Goal: Task Accomplishment & Management: Use online tool/utility

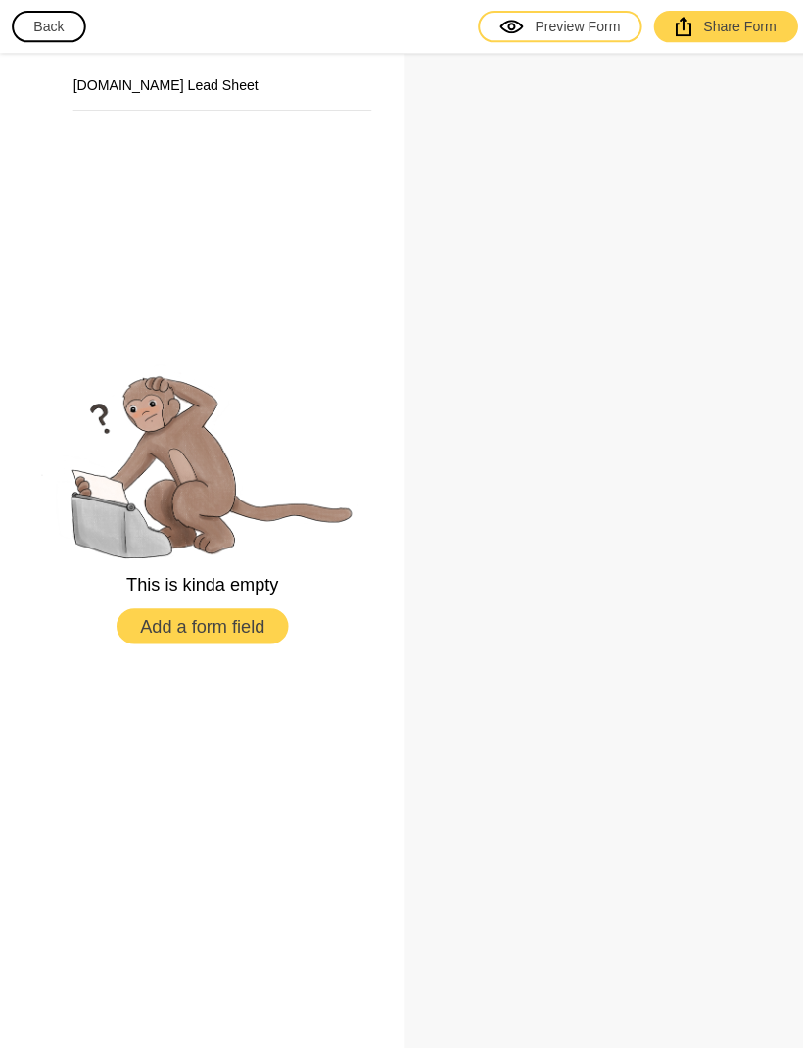
click at [245, 639] on button "Add a form field" at bounding box center [201, 620] width 170 height 35
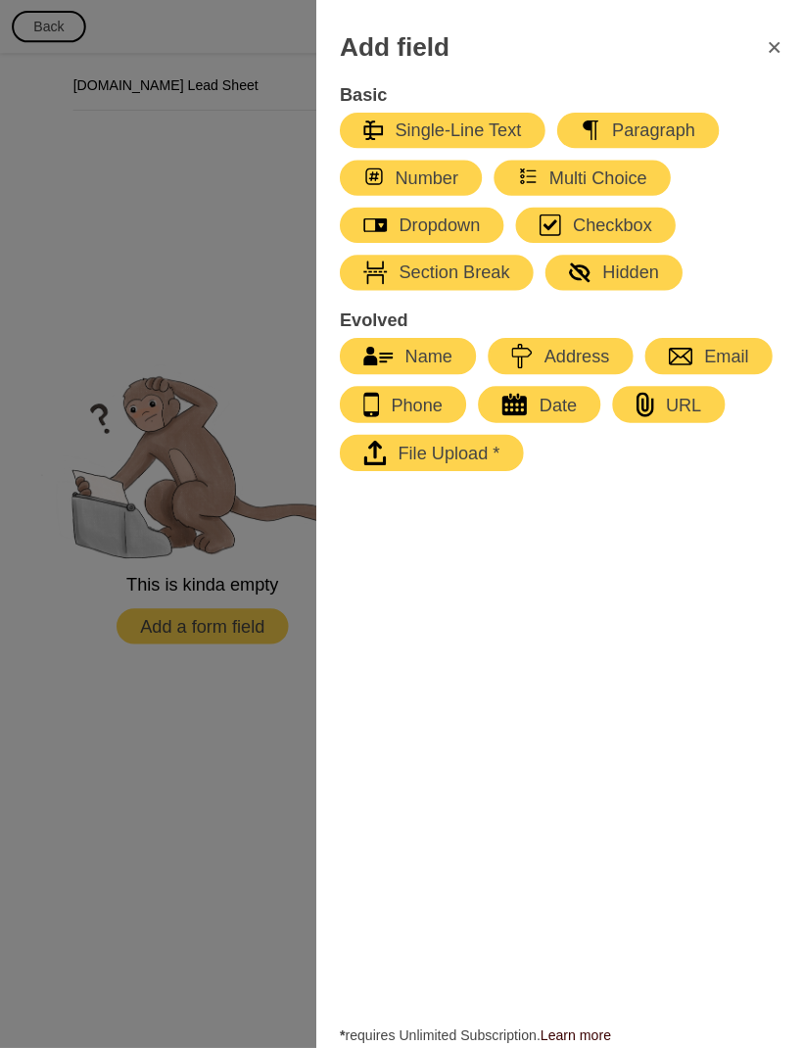
click at [466, 459] on div "File Upload *" at bounding box center [427, 449] width 135 height 24
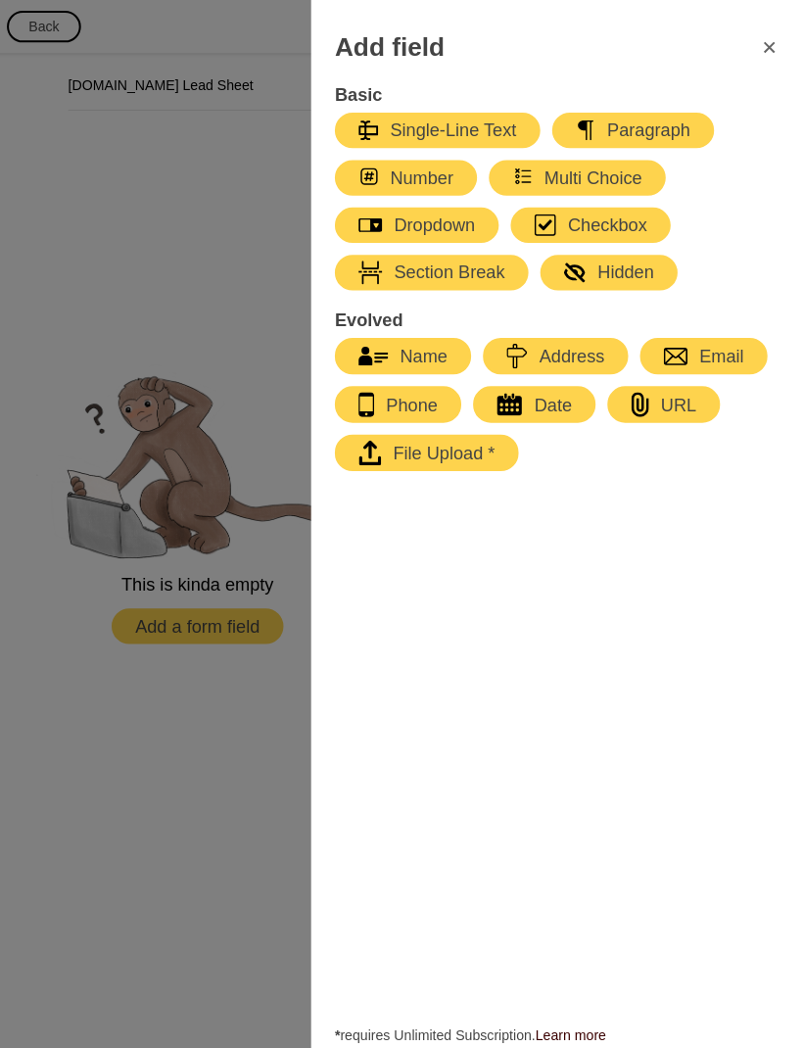
scroll to position [10, 0]
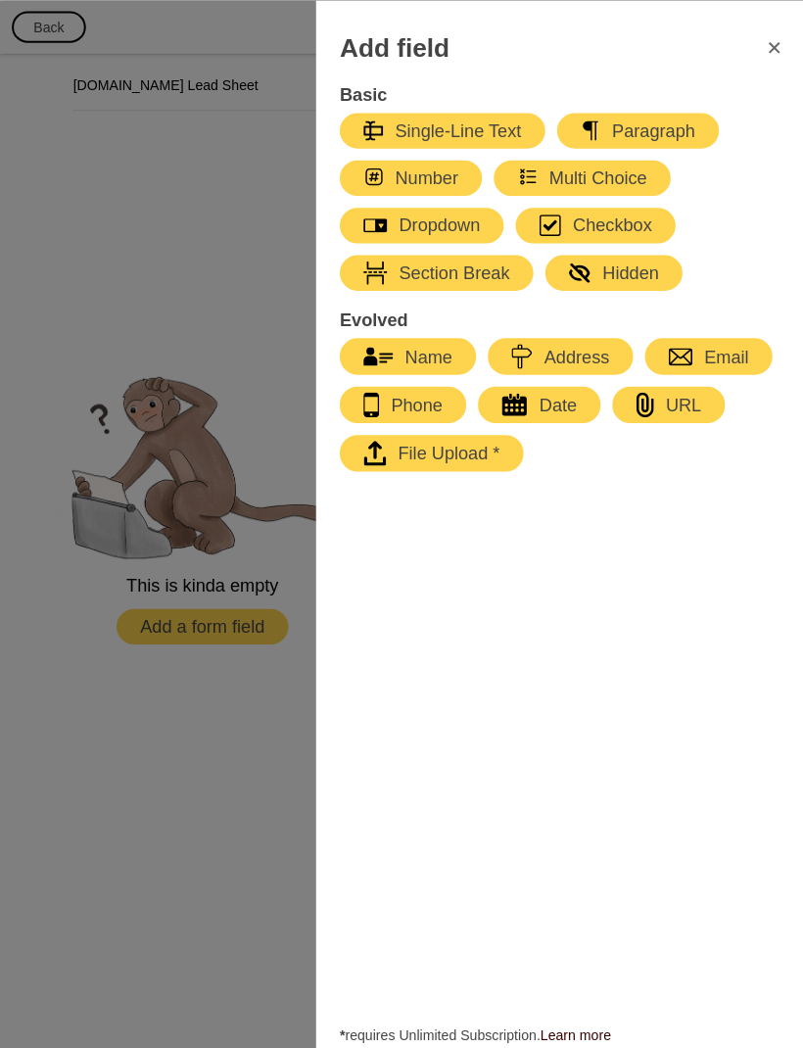
click at [772, 41] on icon "FormClose" at bounding box center [768, 47] width 24 height 24
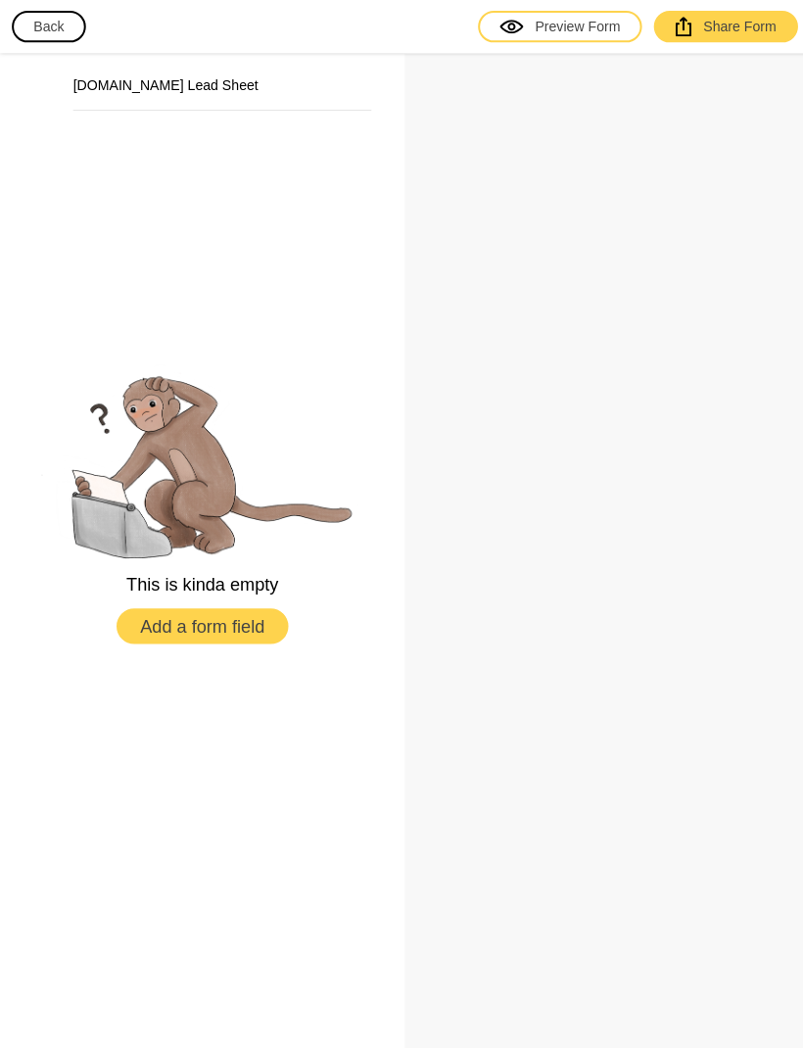
scroll to position [0, 0]
click at [132, 85] on h2 "[DOMAIN_NAME] Lead Sheet" at bounding box center [220, 84] width 296 height 20
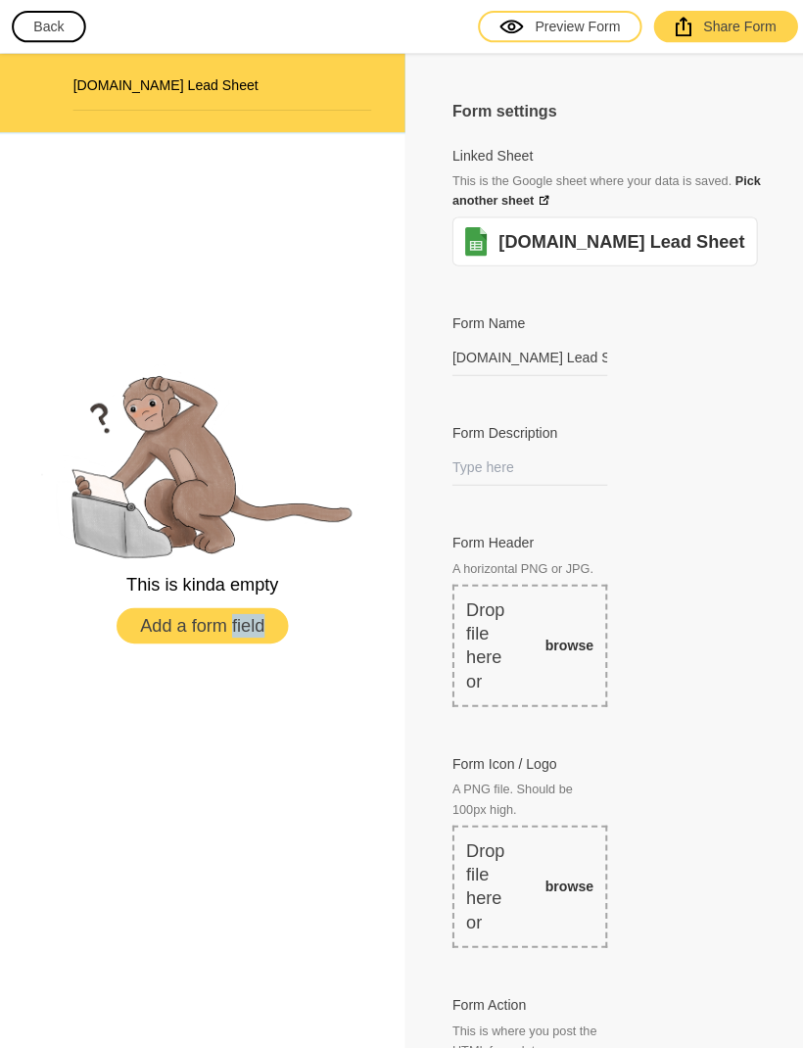
click at [283, 354] on div "This is kinda empty Add a form field" at bounding box center [201, 498] width 402 height 734
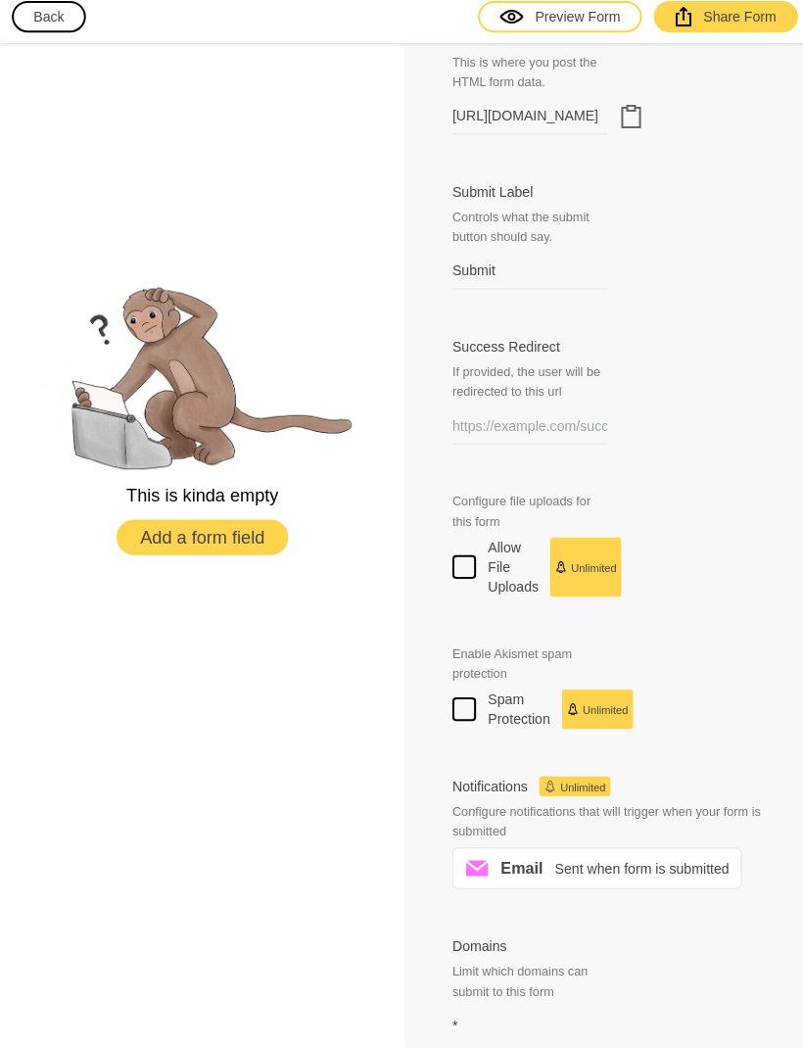
scroll to position [65, 0]
click at [530, 964] on span "Limit which domains can submit to this form" at bounding box center [526, 983] width 154 height 39
click at [474, 543] on label "Allow File Uploads Unlimited" at bounding box center [532, 572] width 167 height 59
click at [460, 560] on input "Allow File Uploads Unlimited" at bounding box center [460, 560] width 0 height 0
click at [552, 414] on input "Success Redirect" at bounding box center [526, 432] width 154 height 36
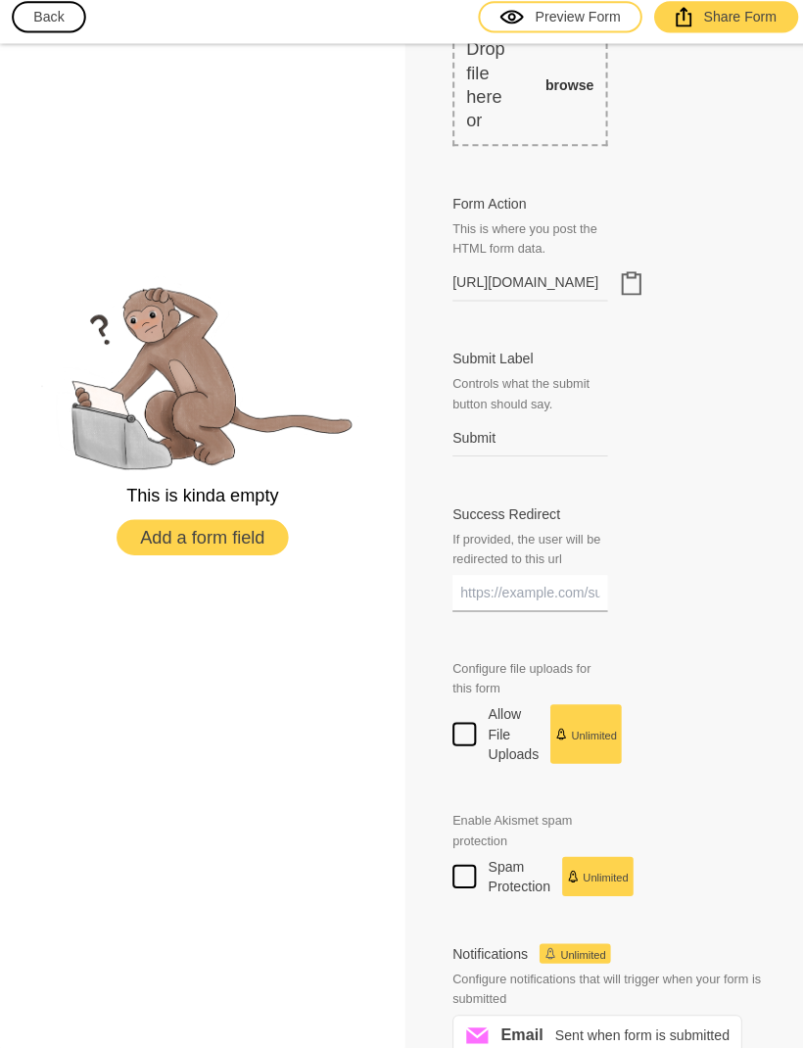
scroll to position [785, 0]
click at [617, 281] on icon "Clipboard" at bounding box center [626, 292] width 18 height 22
click at [728, 357] on div "Submit Label Controls what the submit button should say. Submit" at bounding box center [603, 410] width 308 height 107
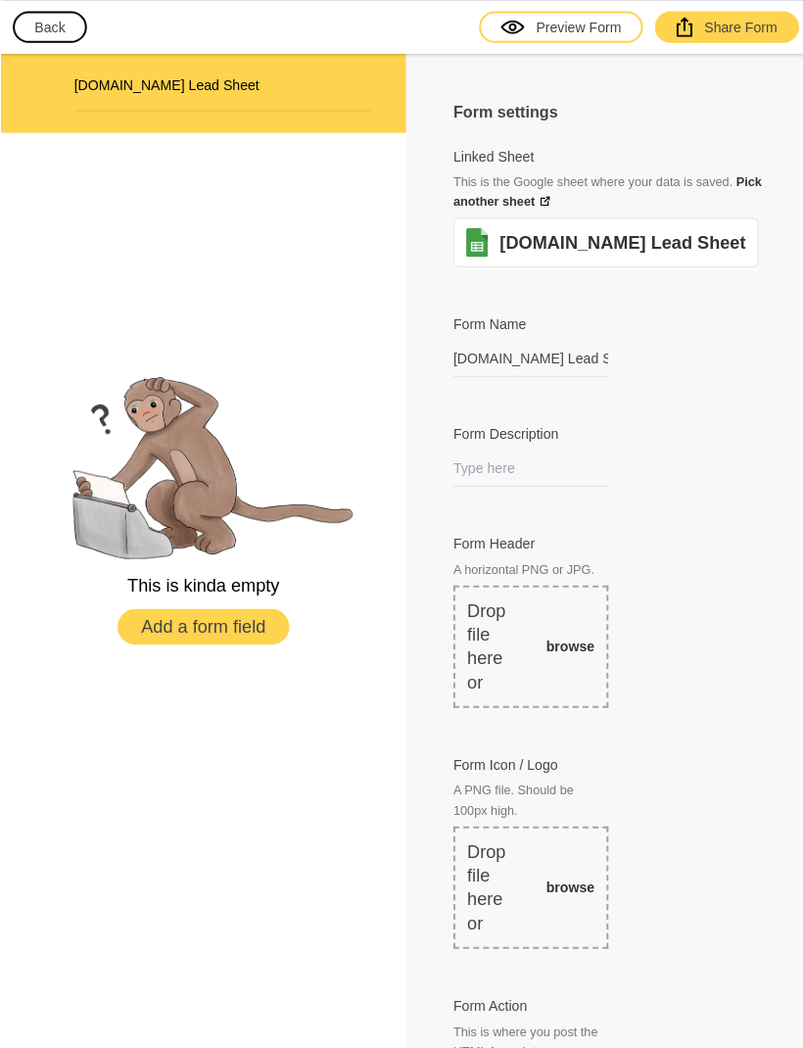
scroll to position [0, 0]
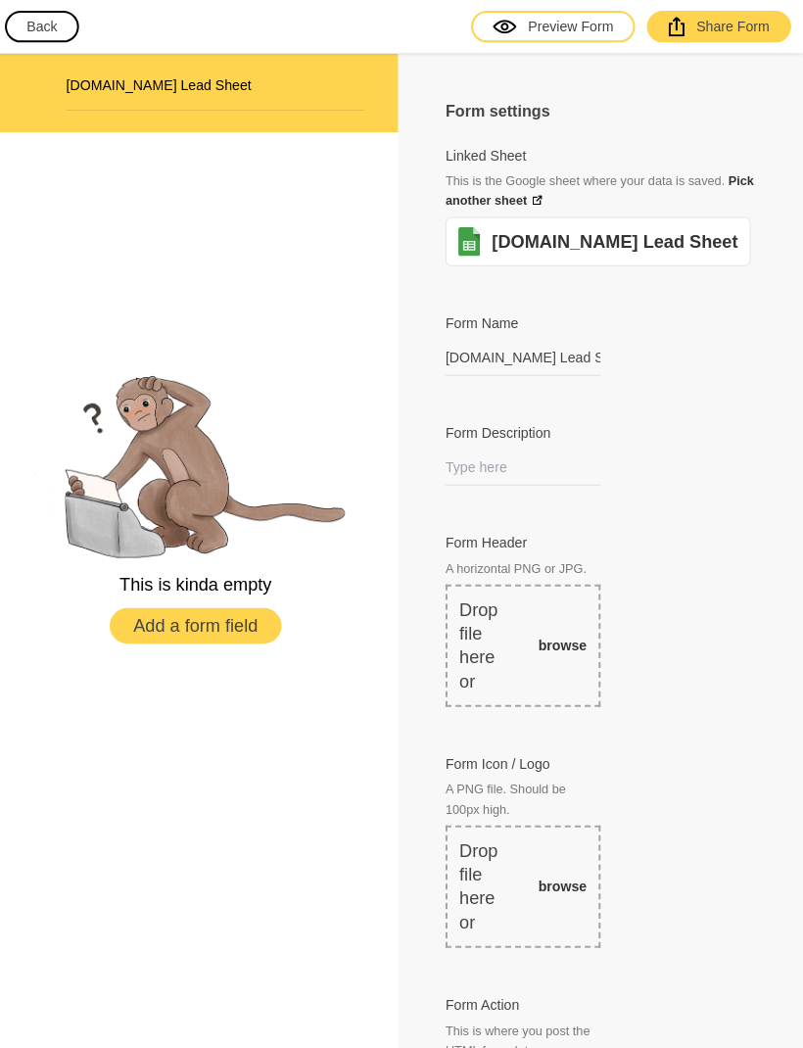
click at [37, 21] on button "Back" at bounding box center [48, 26] width 73 height 31
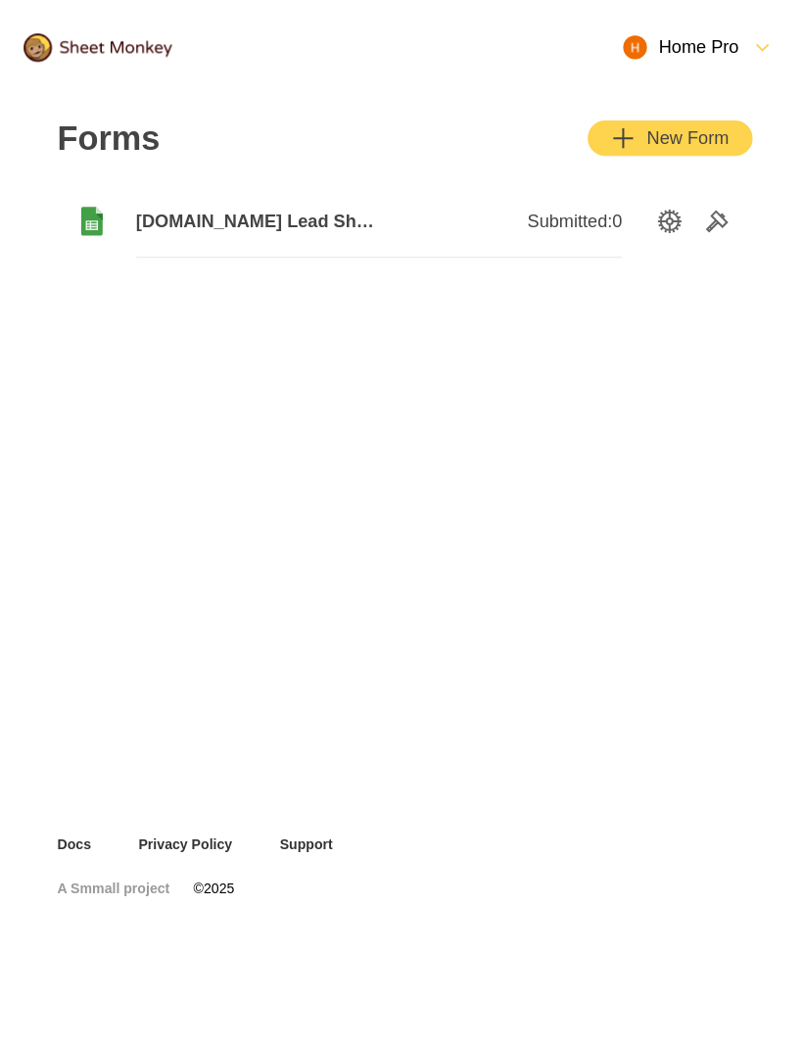
click at [458, 937] on html "Home Pro Forms New Form [DOMAIN_NAME] Lead Sheet Submitted: 0 Docs Privacy Poli…" at bounding box center [401, 468] width 803 height 937
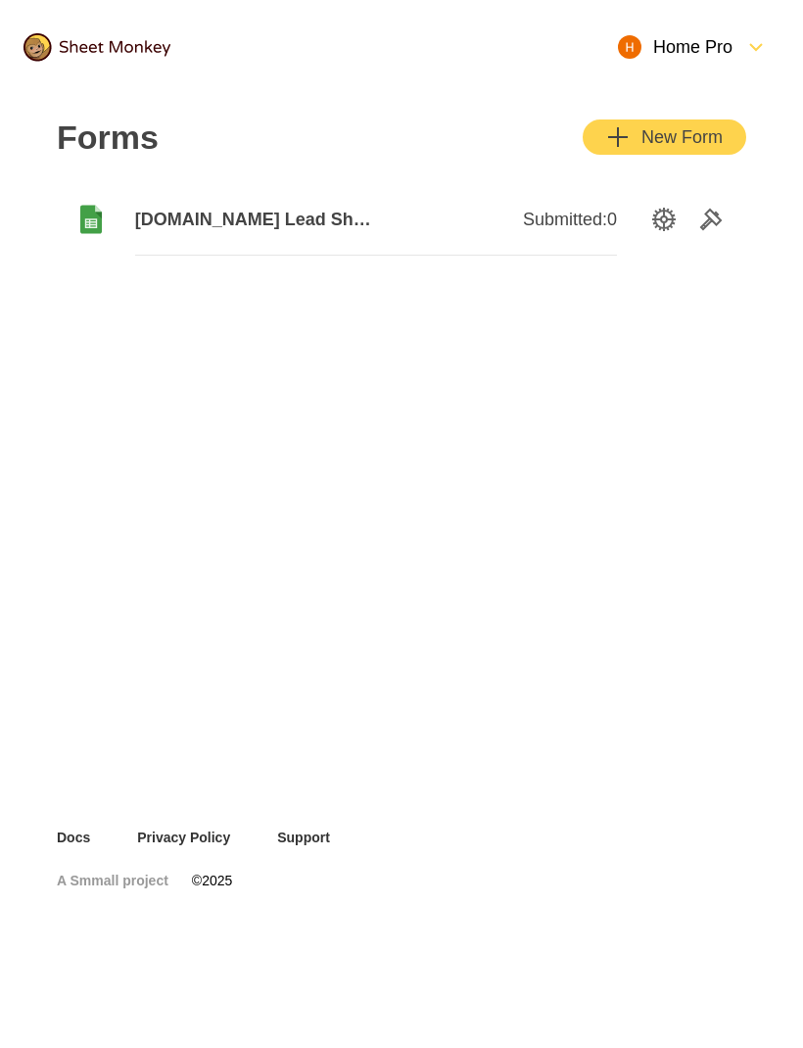
click at [708, 51] on div "Home Pro" at bounding box center [675, 47] width 115 height 24
click at [661, 131] on div "Settings" at bounding box center [700, 139] width 188 height 43
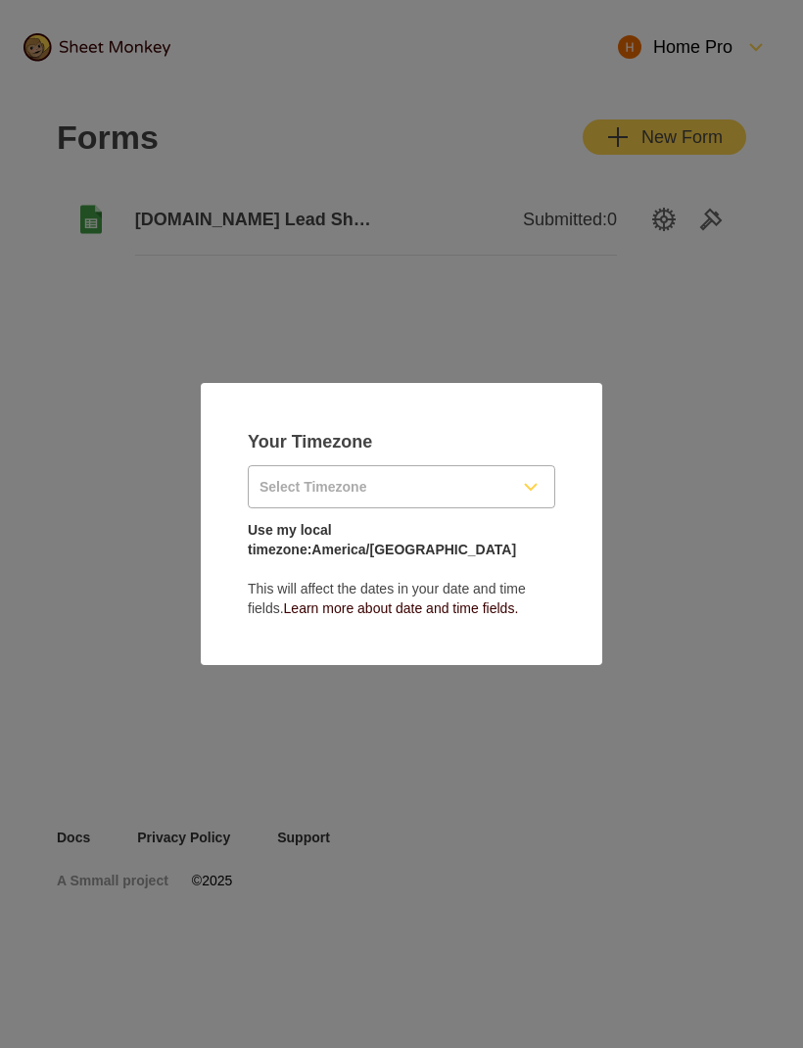
type input "US/[GEOGRAPHIC_DATA]-[US_STATE]"
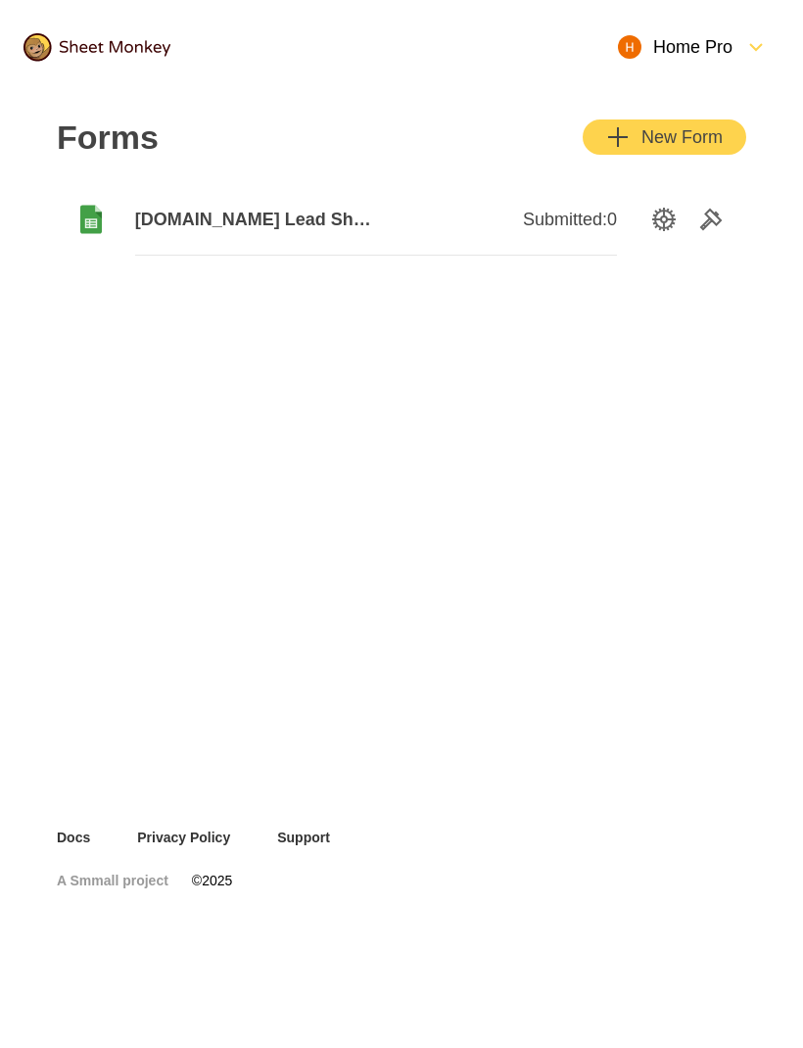
click at [155, 33] on img at bounding box center [97, 47] width 147 height 28
click at [104, 52] on img at bounding box center [97, 47] width 147 height 28
click at [61, 60] on img at bounding box center [97, 47] width 147 height 28
click at [80, 50] on img at bounding box center [97, 47] width 147 height 28
click at [68, 35] on img at bounding box center [97, 47] width 147 height 28
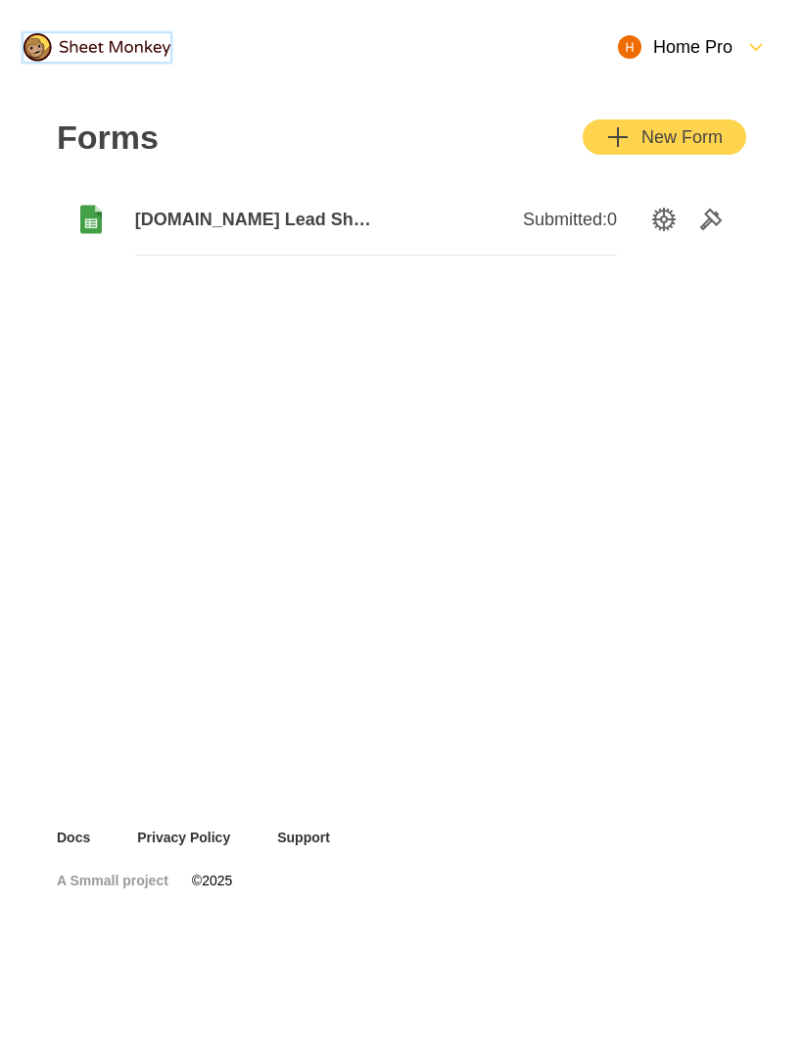
click at [68, 34] on img at bounding box center [97, 47] width 147 height 28
click at [68, 58] on img at bounding box center [97, 47] width 147 height 28
